Goal: Task Accomplishment & Management: Manage account settings

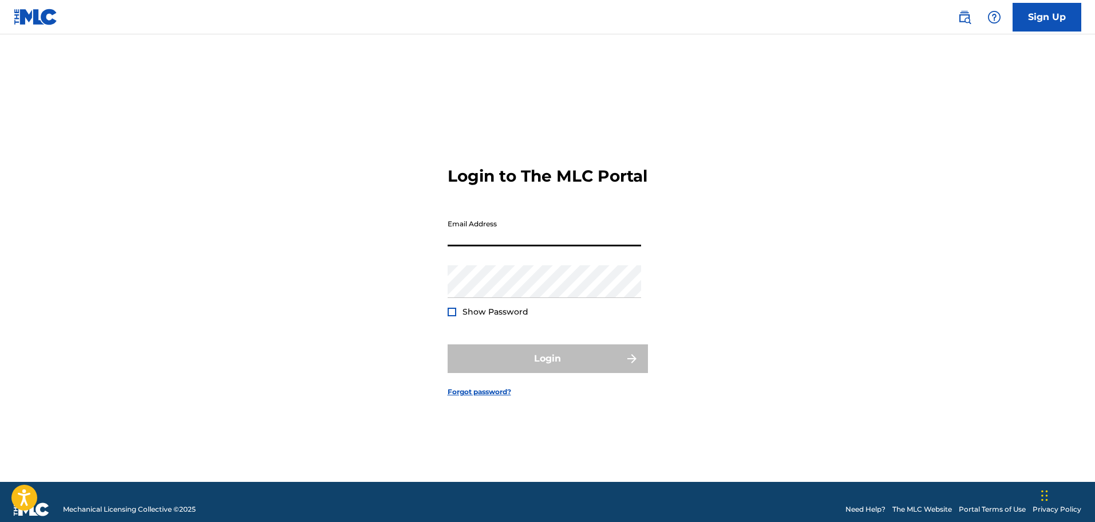
type input "[EMAIL_ADDRESS][DOMAIN_NAME]"
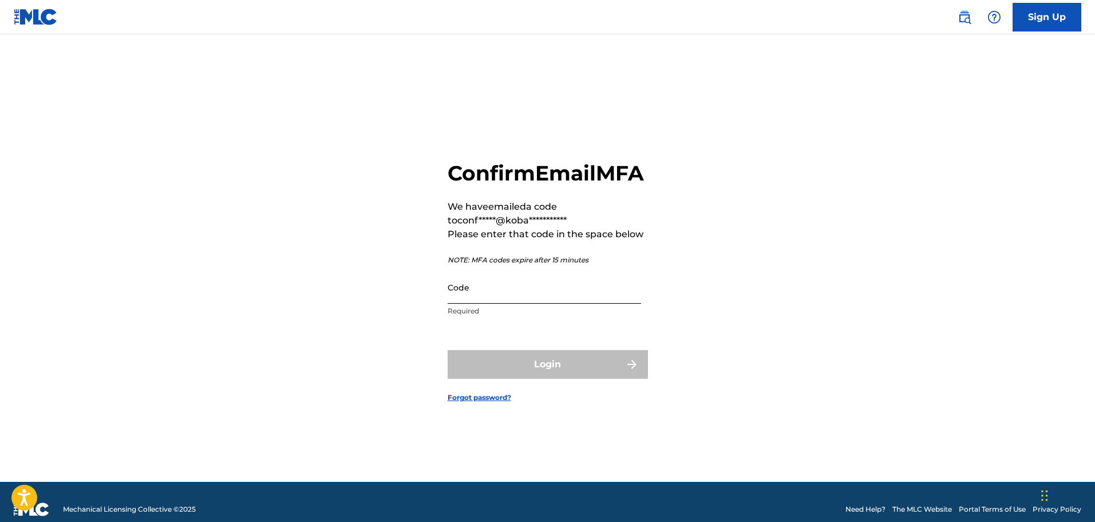
click at [507, 303] on input "Code" at bounding box center [545, 287] width 194 height 33
drag, startPoint x: 475, startPoint y: 274, endPoint x: 521, endPoint y: 281, distance: 46.4
click at [521, 281] on div "**********" at bounding box center [548, 241] width 200 height 162
click at [495, 303] on input "Code" at bounding box center [545, 287] width 194 height 33
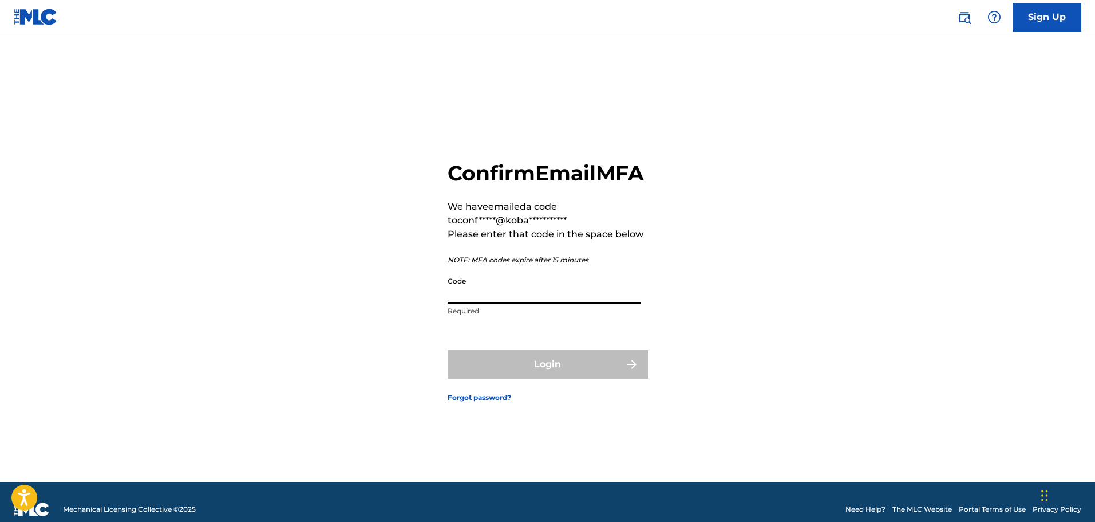
paste input "240372"
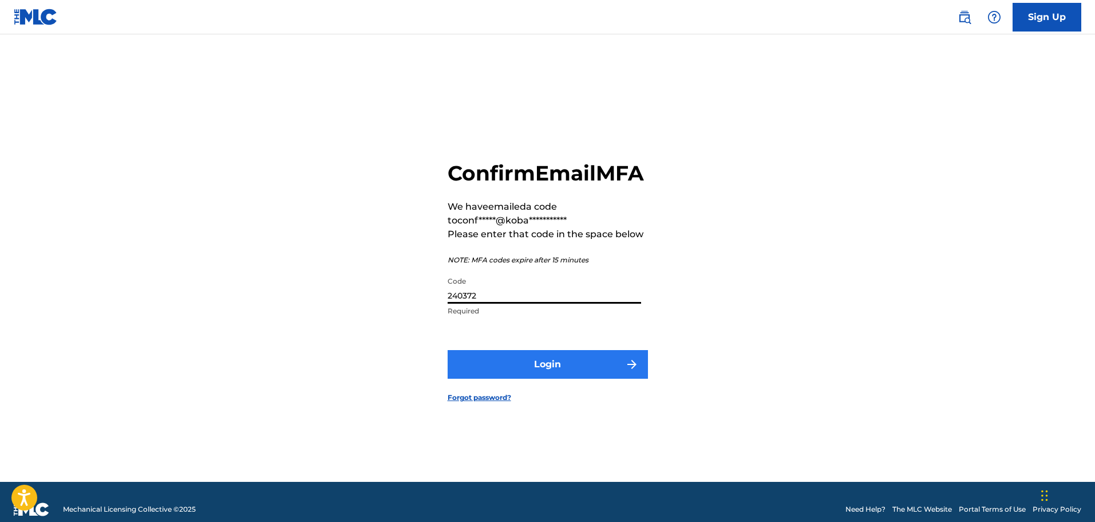
type input "240372"
click at [531, 372] on button "Login" at bounding box center [548, 364] width 200 height 29
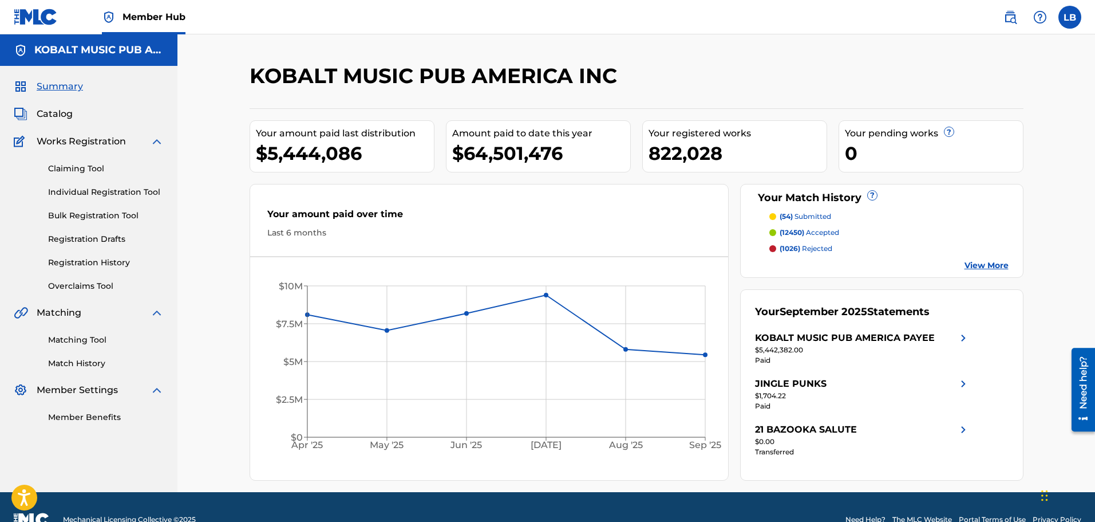
click at [72, 161] on div "Claiming Tool Individual Registration Tool Bulk Registration Tool Registration …" at bounding box center [89, 220] width 150 height 144
click at [74, 165] on link "Claiming Tool" at bounding box center [106, 169] width 116 height 12
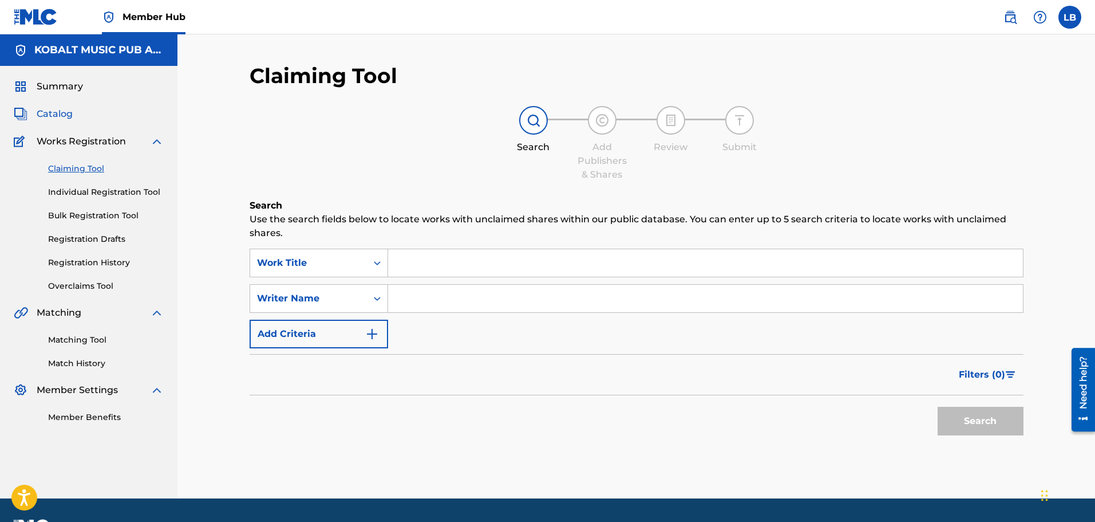
click at [58, 110] on span "Catalog" at bounding box center [55, 114] width 36 height 14
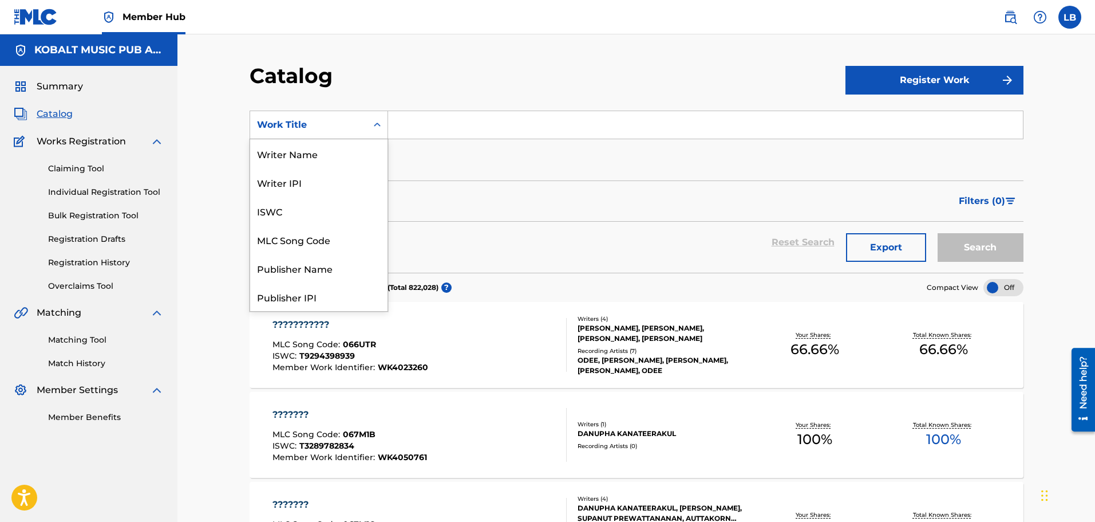
click at [300, 123] on div "Work Title" at bounding box center [308, 125] width 103 height 14
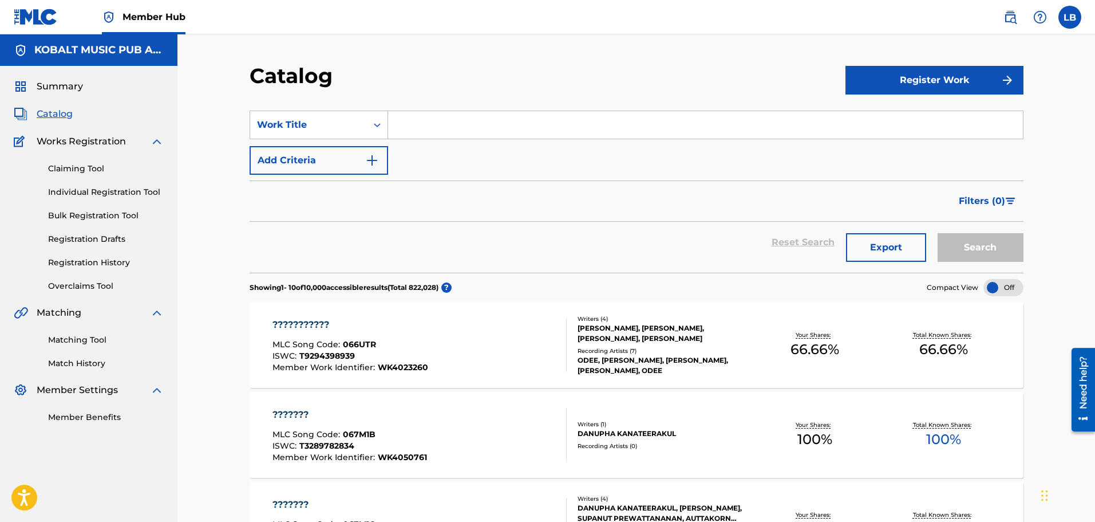
click at [427, 129] on input "Search Form" at bounding box center [705, 124] width 635 height 27
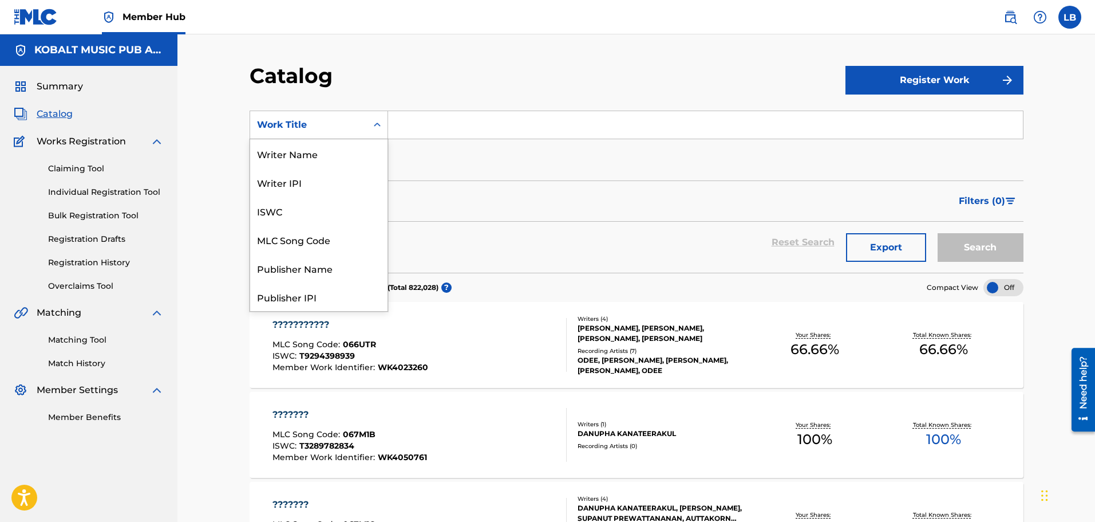
click at [345, 125] on div "Work Title" at bounding box center [308, 125] width 103 height 14
click at [303, 243] on div "MLC Song Code" at bounding box center [318, 239] width 137 height 29
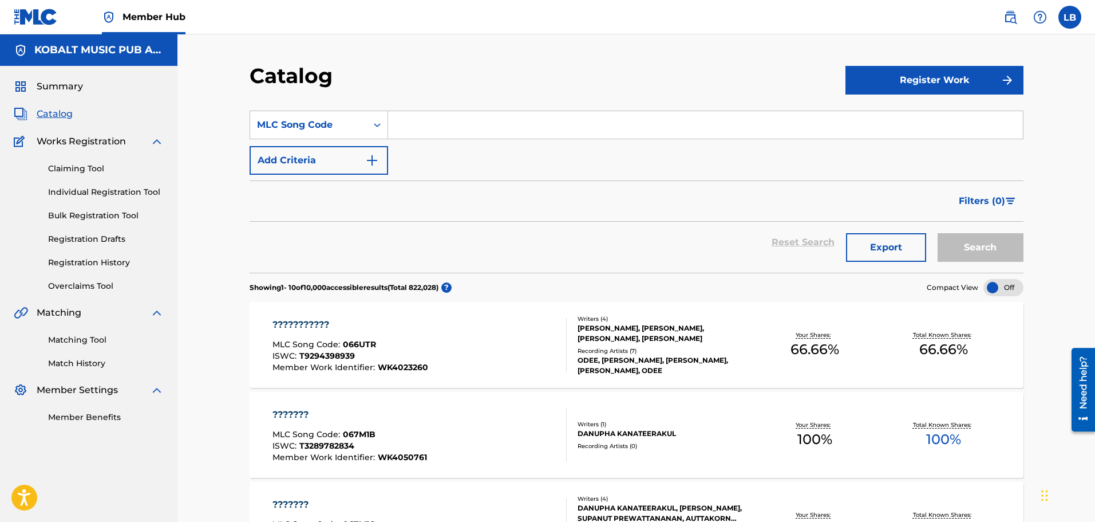
click at [433, 119] on input "Search Form" at bounding box center [705, 124] width 635 height 27
type input "J53ZGR"
click at [938, 233] on button "Search" at bounding box center [981, 247] width 86 height 29
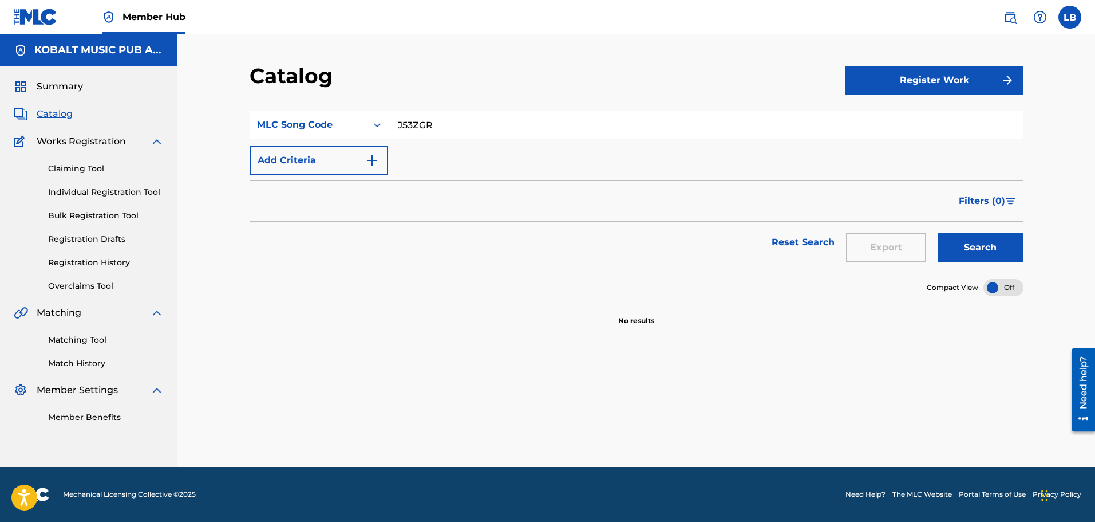
click at [472, 137] on input "J53ZGR" at bounding box center [705, 124] width 635 height 27
click at [415, 128] on input "J53ZGR" at bounding box center [705, 124] width 635 height 27
drag, startPoint x: 449, startPoint y: 129, endPoint x: 392, endPoint y: 123, distance: 57.0
click at [392, 123] on input "J53ZGR" at bounding box center [705, 124] width 635 height 27
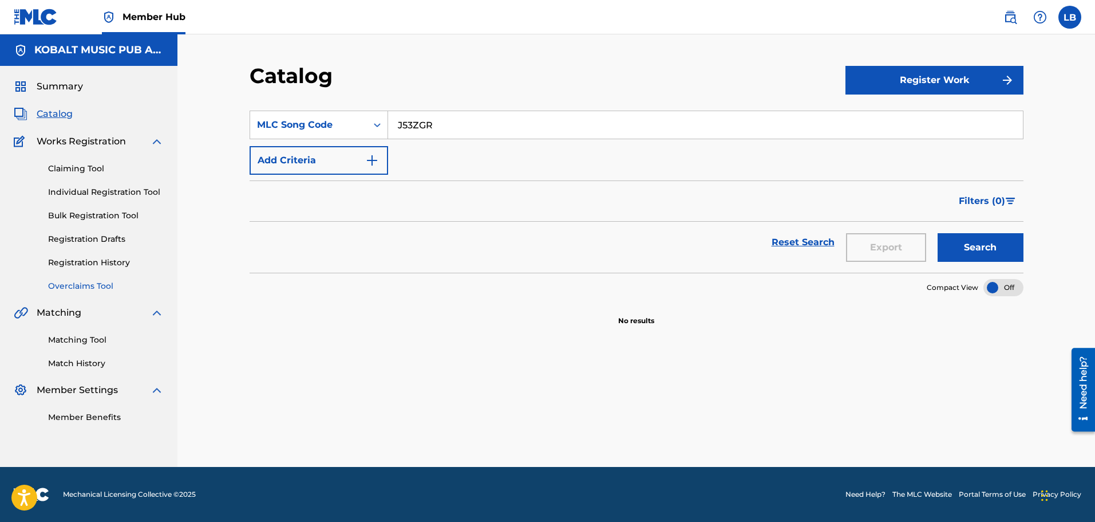
click at [84, 286] on link "Overclaims Tool" at bounding box center [106, 286] width 116 height 12
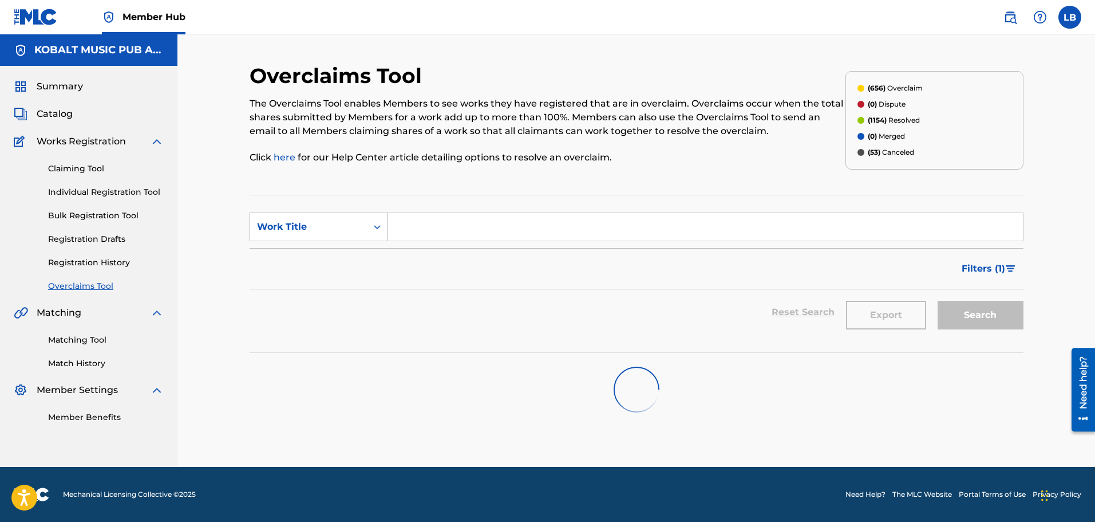
click at [310, 218] on div "Work Title" at bounding box center [308, 227] width 117 height 22
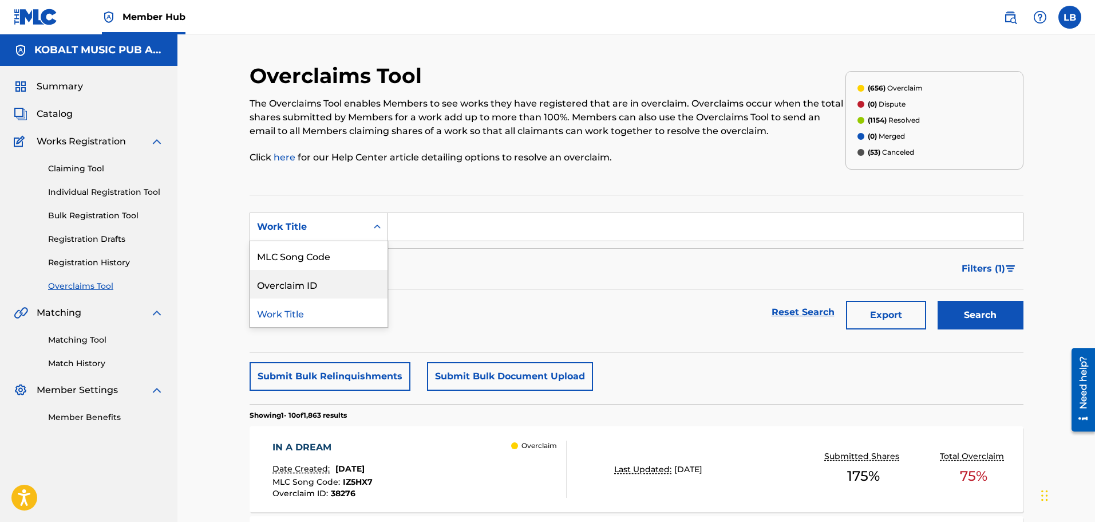
click at [314, 279] on div "Overclaim ID" at bounding box center [318, 284] width 137 height 29
click at [446, 217] on input "Search Form" at bounding box center [705, 226] width 635 height 27
type input "38240"
click at [938, 301] on button "Search" at bounding box center [981, 315] width 86 height 29
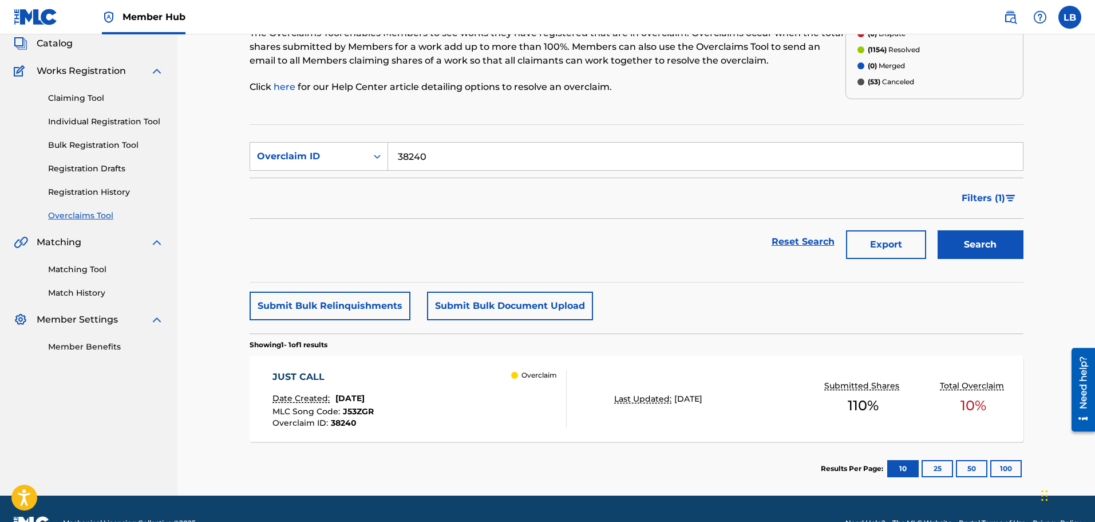
scroll to position [82, 0]
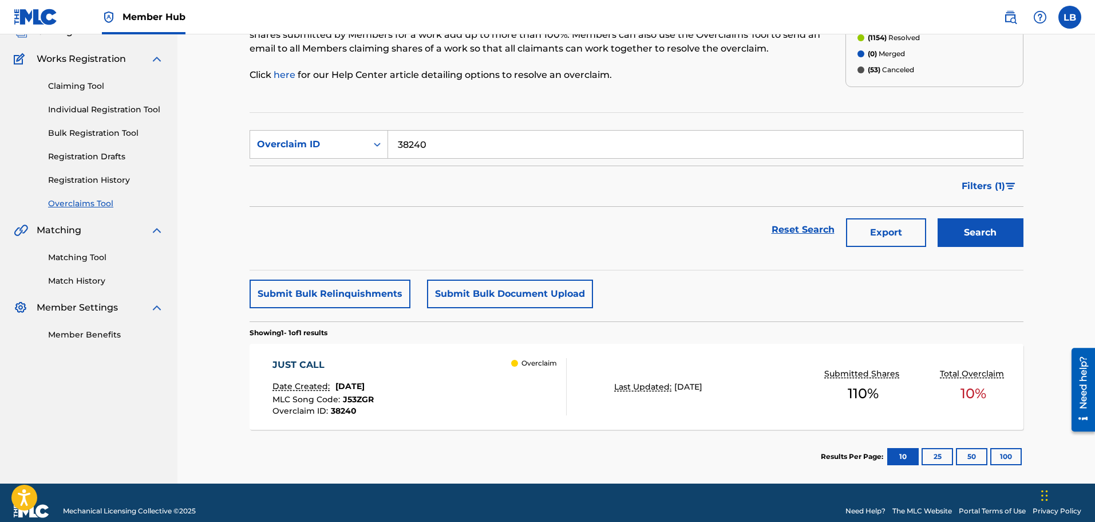
click at [622, 400] on div "JUST CALL Date Created: September 29, 2025 MLC Song Code : J53ZGR Overclaim ID …" at bounding box center [637, 386] width 774 height 86
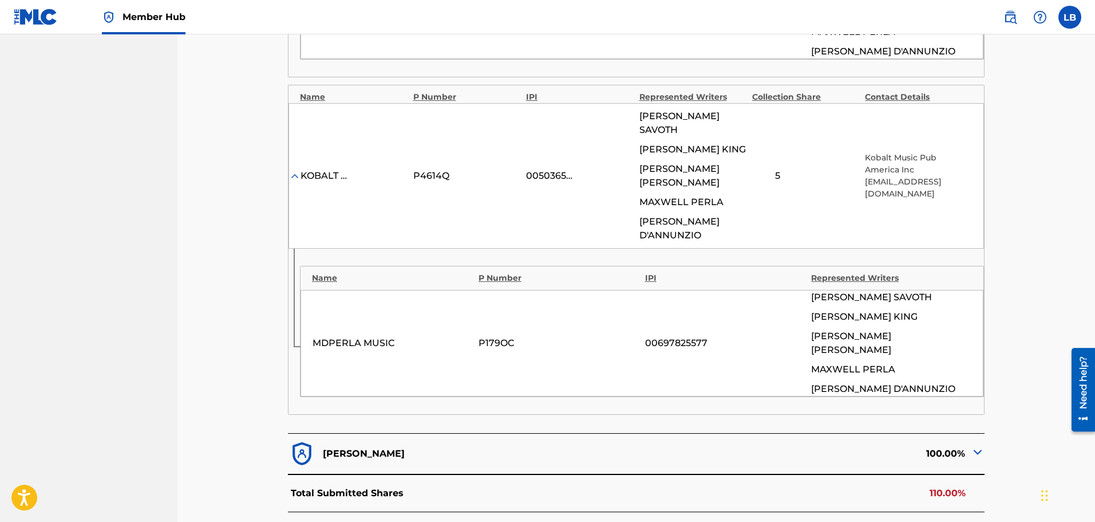
scroll to position [710, 0]
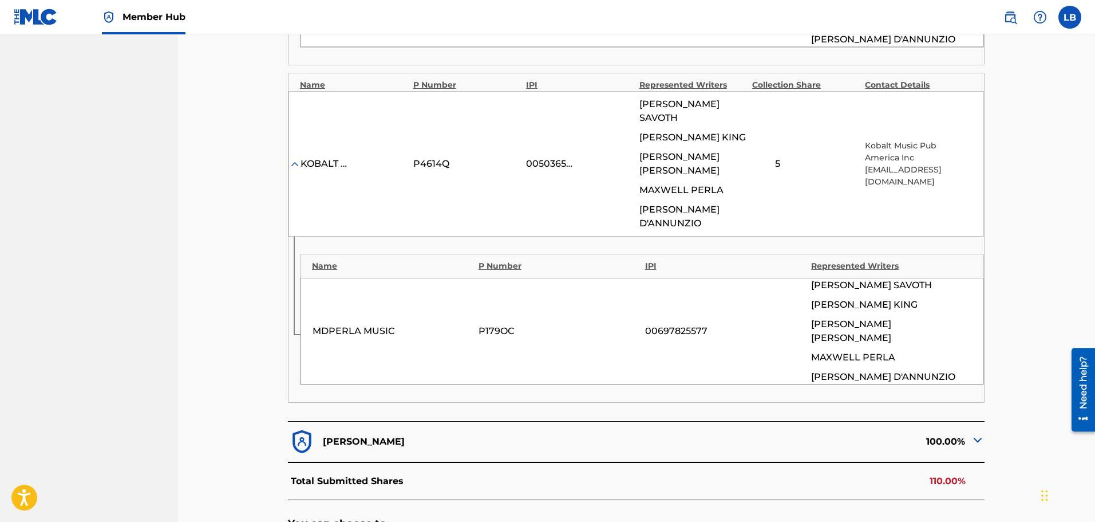
click at [977, 433] on img at bounding box center [978, 440] width 14 height 14
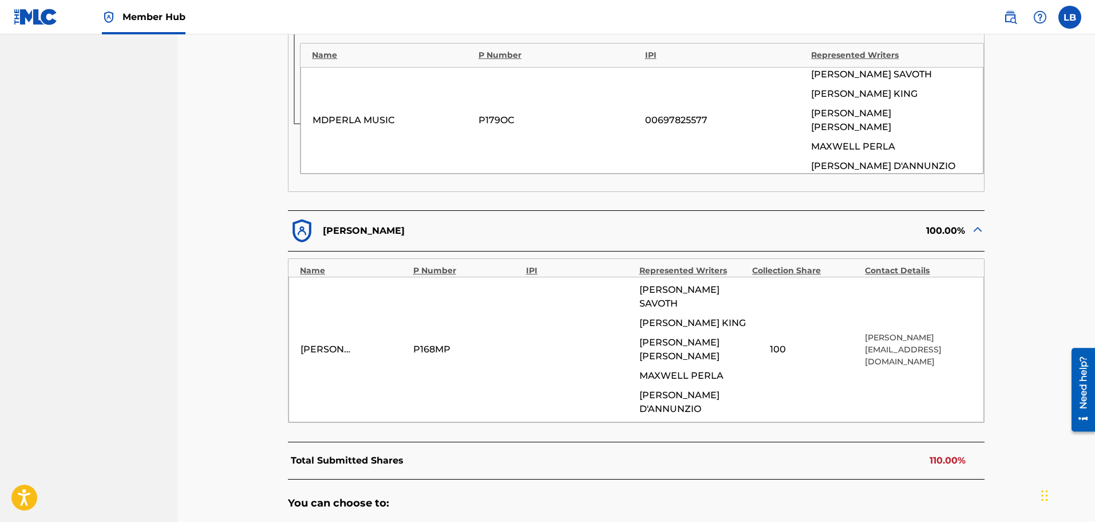
scroll to position [922, 0]
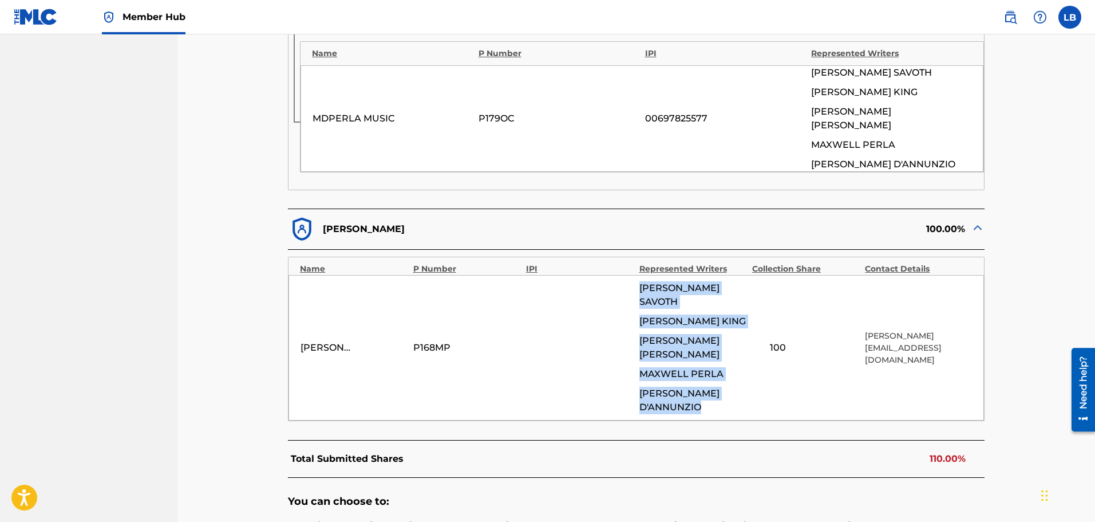
drag, startPoint x: 753, startPoint y: 298, endPoint x: 634, endPoint y: 200, distance: 153.8
click at [634, 275] on div "JASON MASTEL P168MP ALEXANDER CHARLES SAVOTH DANIEL JOSEPH KING JASON MASTEL MA…" at bounding box center [637, 347] width 696 height 145
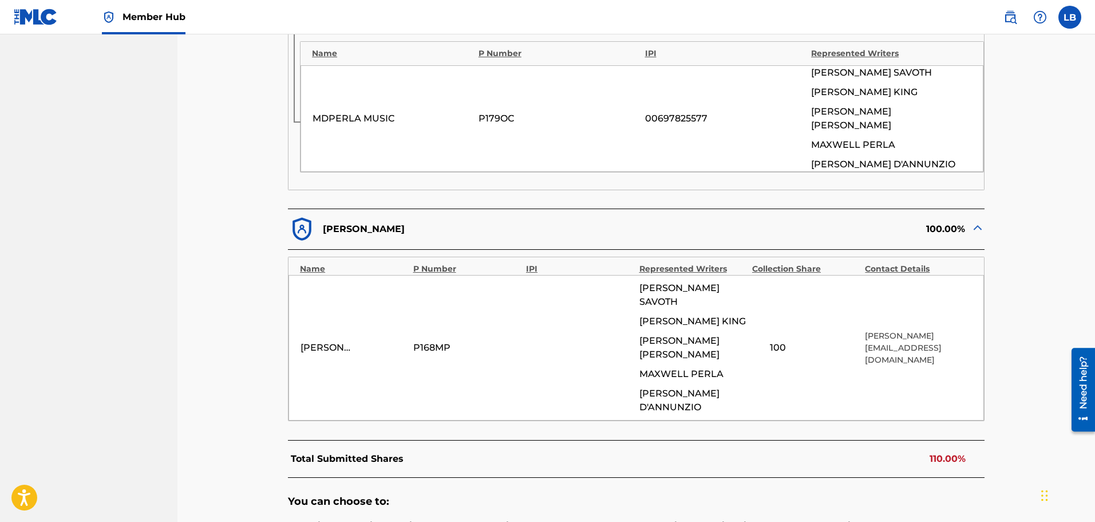
click at [874, 495] on h5 "You can choose to:" at bounding box center [636, 501] width 697 height 13
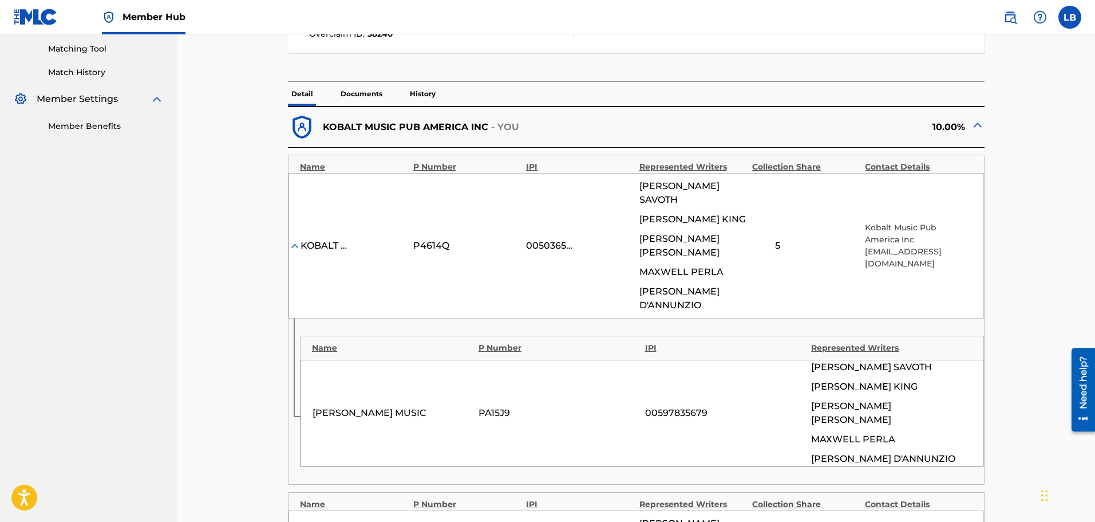
scroll to position [290, 0]
click at [1069, 22] on label at bounding box center [1070, 17] width 23 height 23
click at [1070, 17] on input "LB Liam Banga conflicts@kobaltmusic.com Notification Preferences Profile Log out" at bounding box center [1070, 17] width 0 height 0
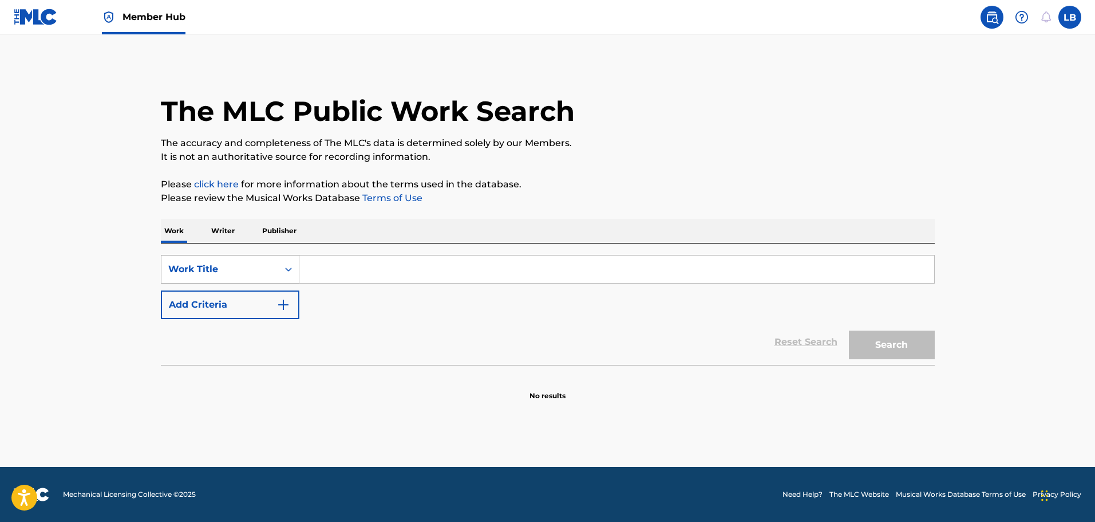
click at [243, 273] on div "Work Title" at bounding box center [219, 269] width 103 height 14
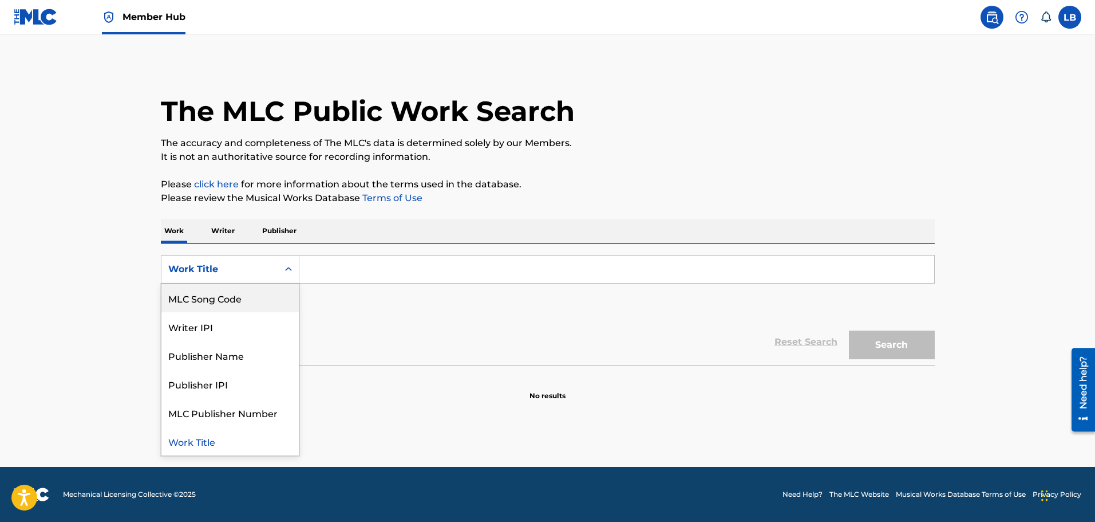
click at [231, 301] on div "MLC Song Code" at bounding box center [229, 297] width 137 height 29
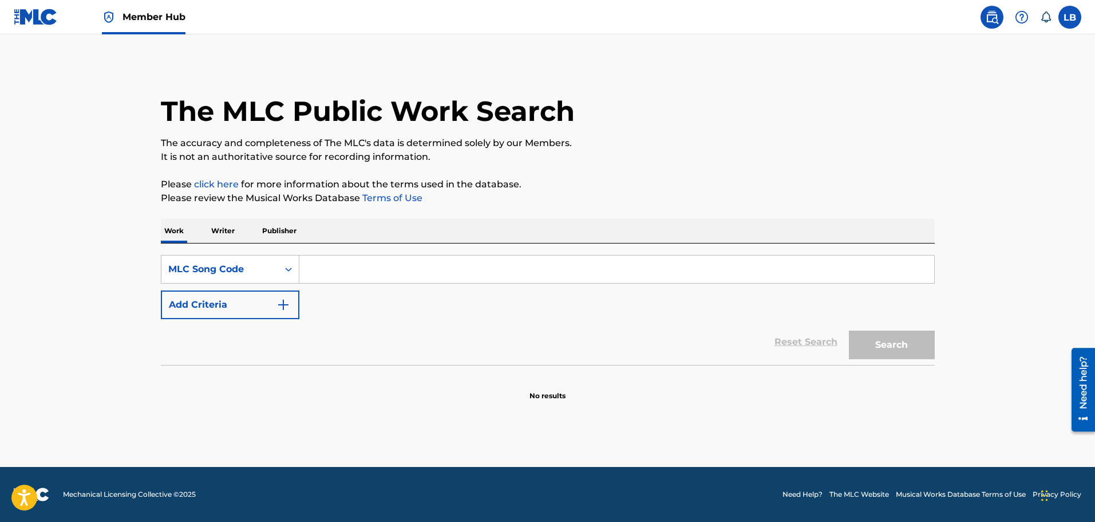
click at [366, 286] on div "SearchWithCriteria81cbe140-7eaa-410d-b107-d1ed0caa46fa MLC Song Code Add Criter…" at bounding box center [548, 287] width 774 height 64
click at [360, 276] on input "Search Form" at bounding box center [616, 268] width 635 height 27
paste input "23934"
type input "23934"
click at [46, 10] on img at bounding box center [36, 17] width 44 height 17
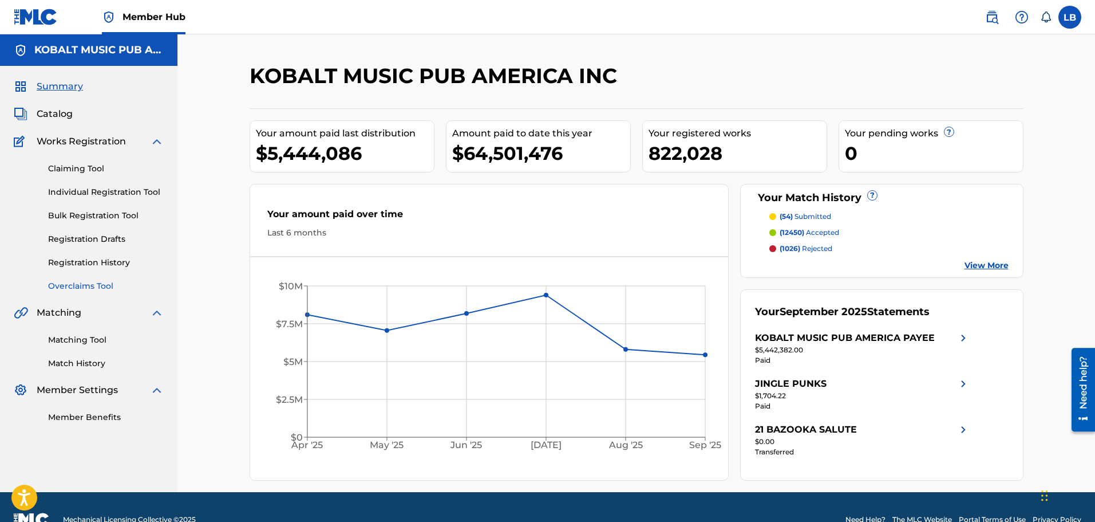
click at [93, 286] on link "Overclaims Tool" at bounding box center [106, 286] width 116 height 12
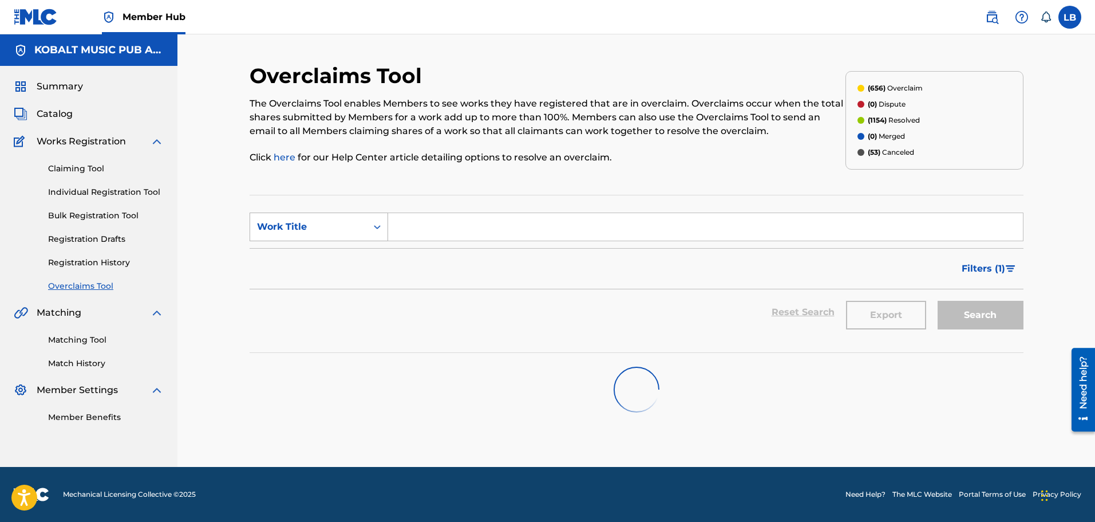
click at [335, 232] on div "Work Title" at bounding box center [308, 227] width 103 height 14
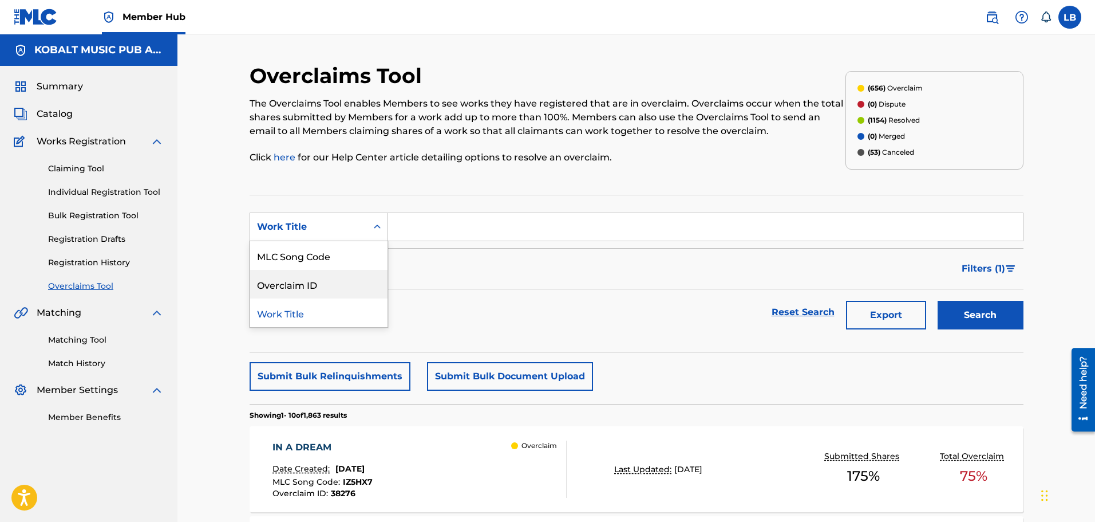
click at [303, 282] on div "Overclaim ID" at bounding box center [318, 284] width 137 height 29
click at [484, 219] on input "Search Form" at bounding box center [705, 226] width 635 height 27
paste input "23934"
type input "23934"
click at [988, 325] on button "Search" at bounding box center [981, 315] width 86 height 29
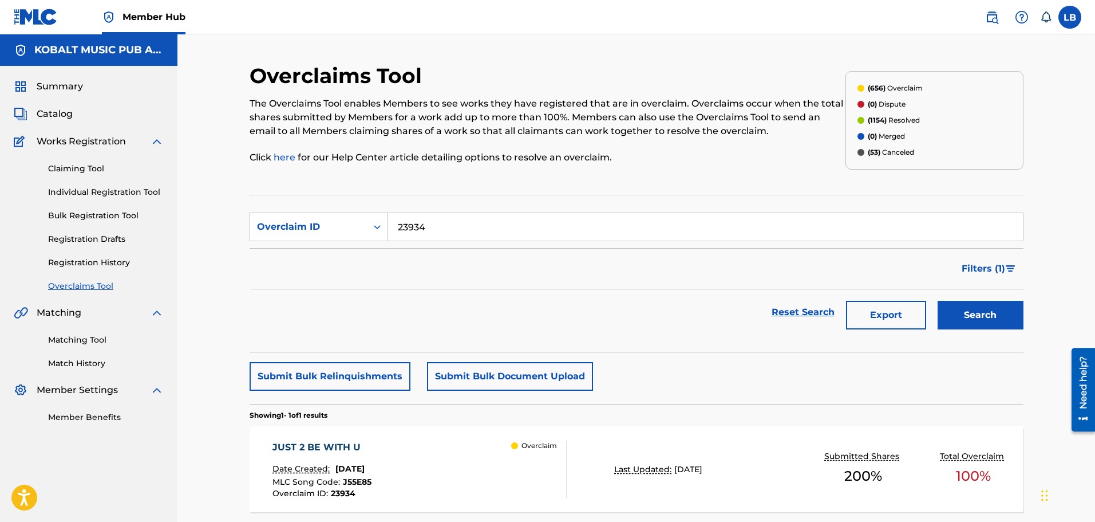
scroll to position [99, 0]
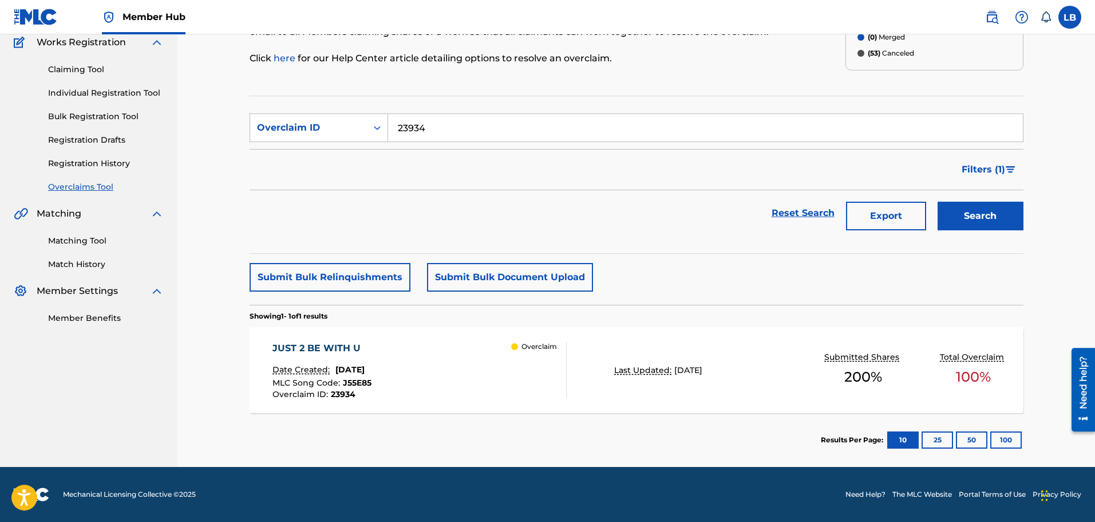
click at [453, 357] on div "JUST 2 BE WITH U Date Created: [DATE] MLC Song Code : J55E85 Overclaim ID : 239…" at bounding box center [420, 369] width 294 height 57
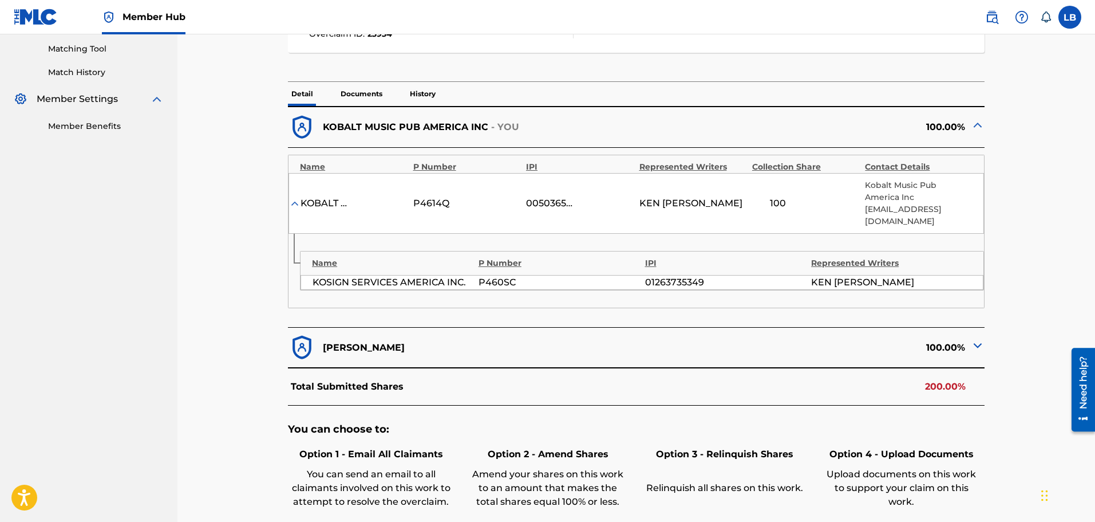
scroll to position [293, 0]
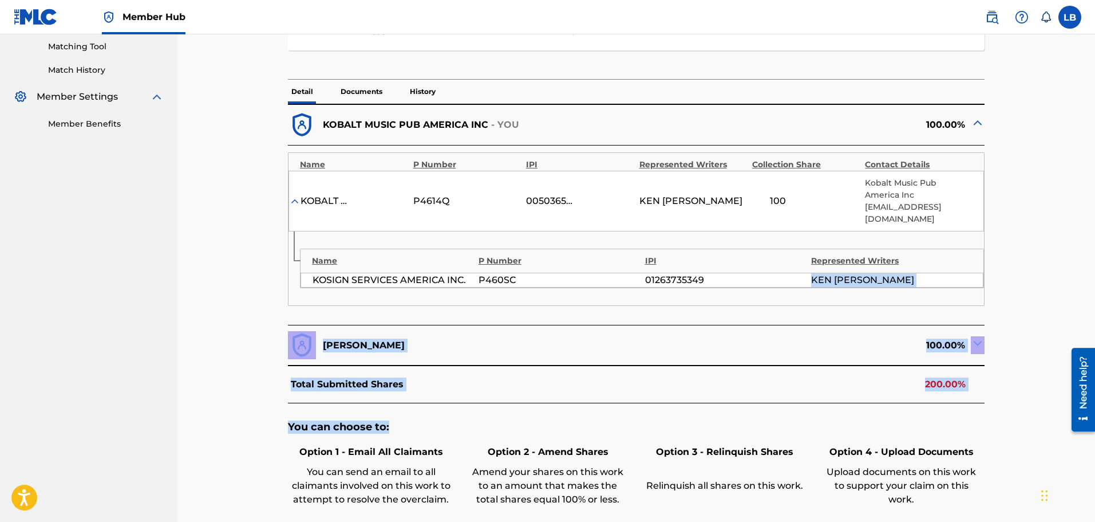
drag, startPoint x: 556, startPoint y: 418, endPoint x: 748, endPoint y: 271, distance: 240.9
click at [748, 271] on div "KOBALT MUSIC PUB AMERICA INC - YOU 100.00% Name P Number IPI Represented Writer…" at bounding box center [636, 341] width 697 height 475
click at [747, 360] on div "[PERSON_NAME] 100.00%" at bounding box center [636, 345] width 697 height 41
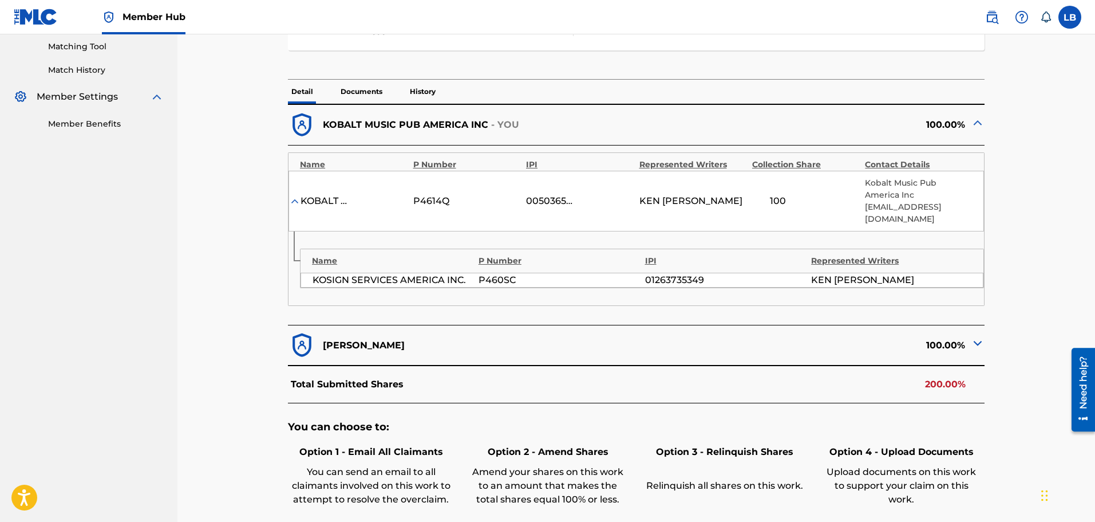
click at [977, 346] on img at bounding box center [978, 343] width 14 height 14
